Goal: Information Seeking & Learning: Learn about a topic

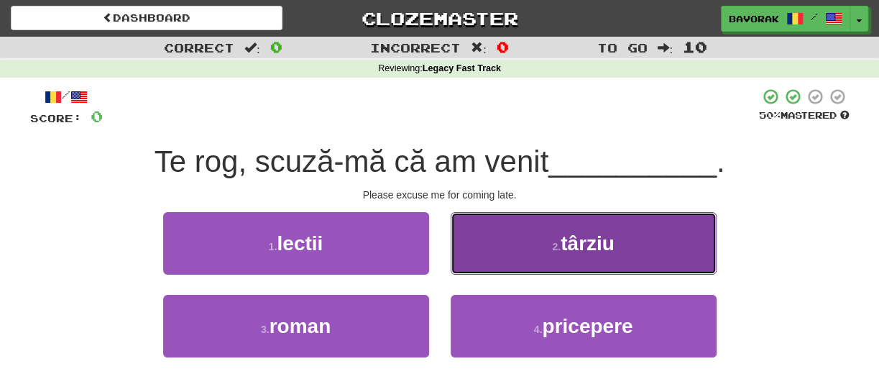
click at [571, 237] on span "târziu" at bounding box center [588, 243] width 54 height 22
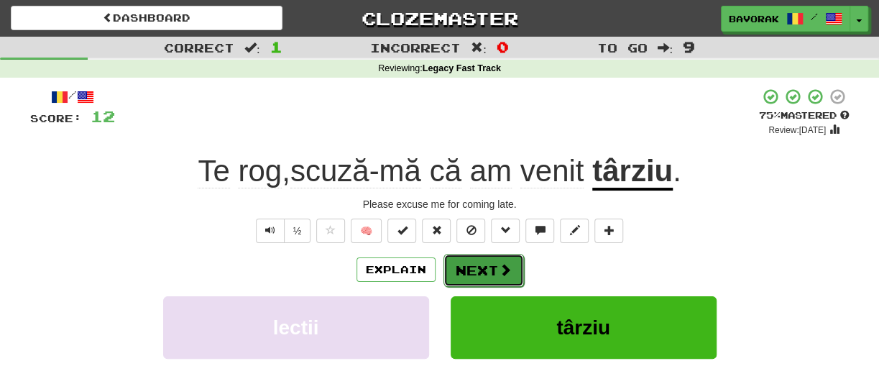
click at [490, 262] on button "Next" at bounding box center [484, 270] width 81 height 33
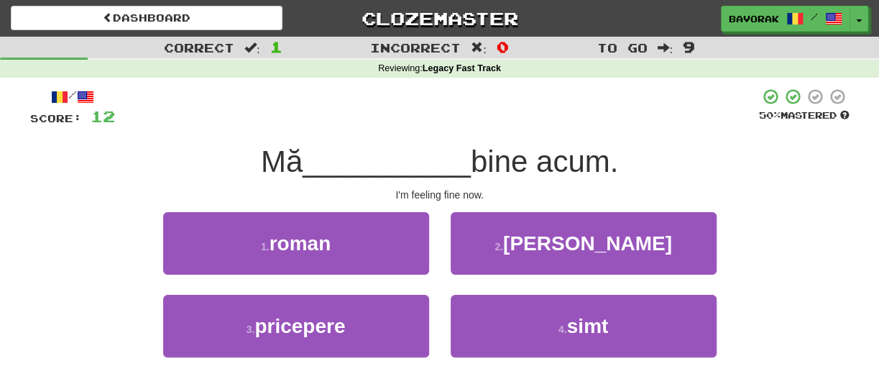
click at [575, 366] on div "4 . simt" at bounding box center [584, 336] width 288 height 83
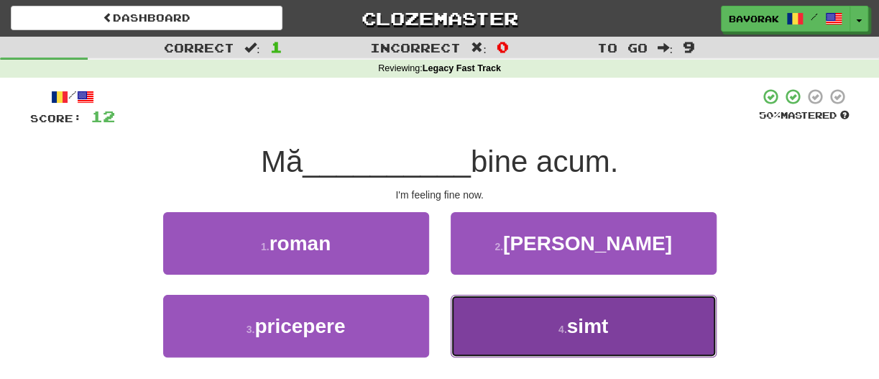
click at [566, 324] on small "4 ." at bounding box center [563, 330] width 9 height 12
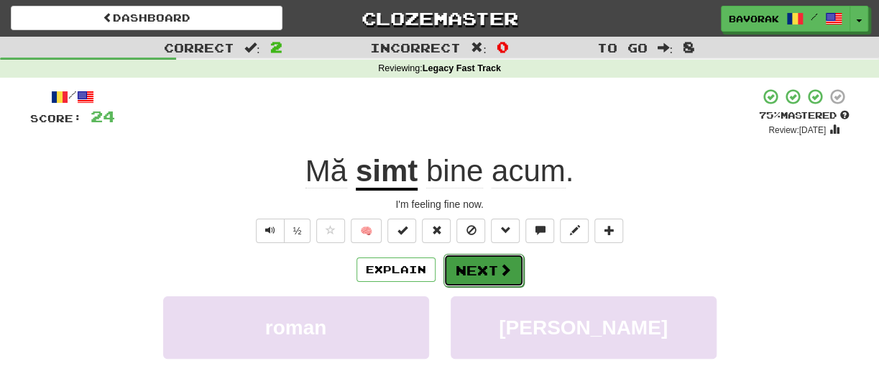
click at [477, 258] on button "Next" at bounding box center [484, 270] width 81 height 33
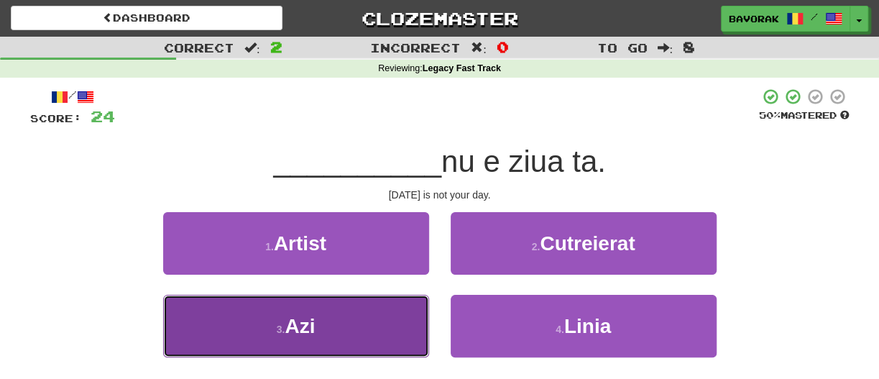
click at [301, 325] on span "Azi" at bounding box center [300, 326] width 30 height 22
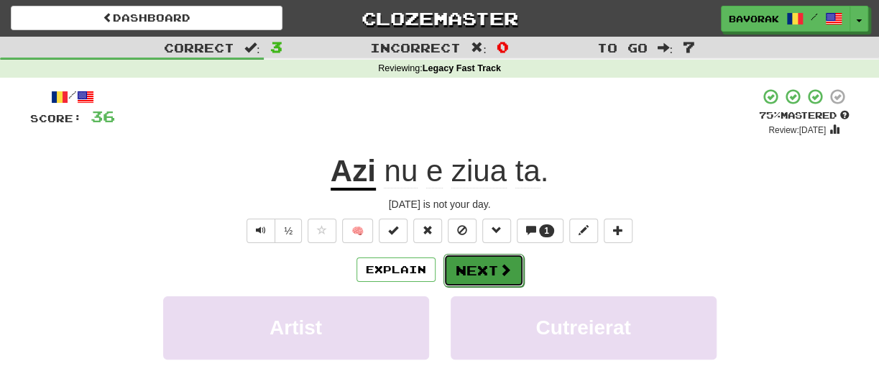
click at [495, 260] on button "Next" at bounding box center [484, 270] width 81 height 33
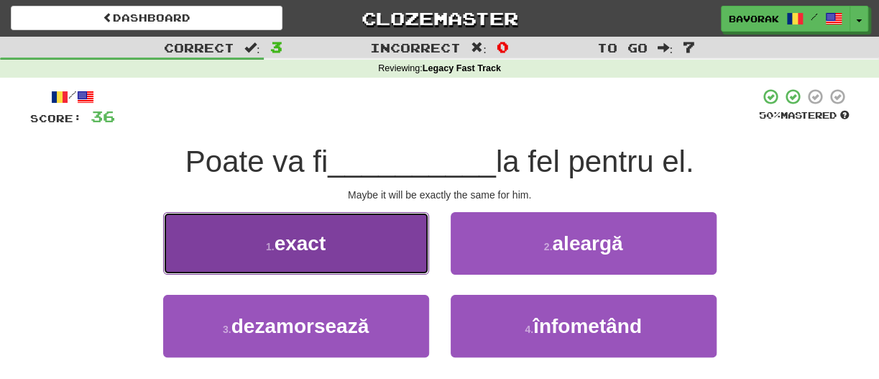
click at [289, 229] on button "1 . exact" at bounding box center [296, 243] width 266 height 63
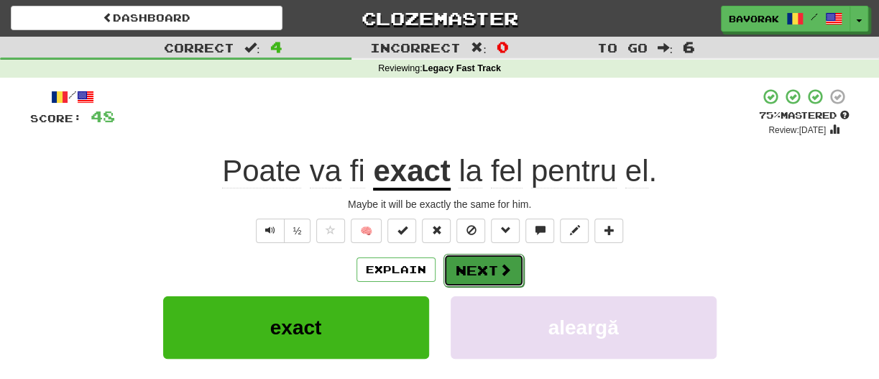
click at [488, 269] on button "Next" at bounding box center [484, 270] width 81 height 33
